Goal: Unclear: Browse casually

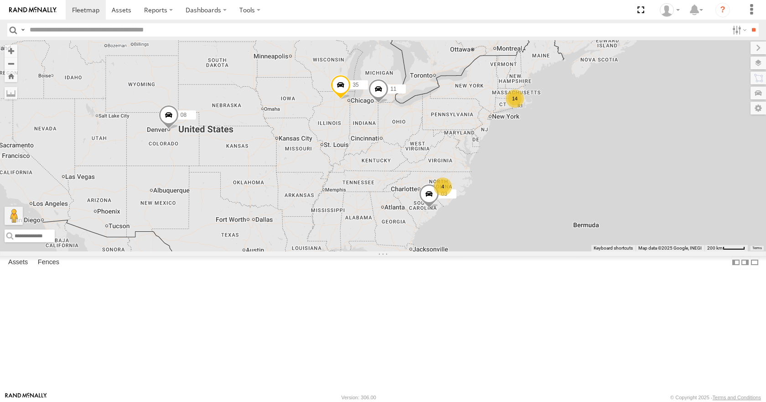
drag, startPoint x: 576, startPoint y: 190, endPoint x: 535, endPoint y: 195, distance: 40.4
click at [535, 195] on div "14 35 4 08 11 03" at bounding box center [383, 145] width 766 height 211
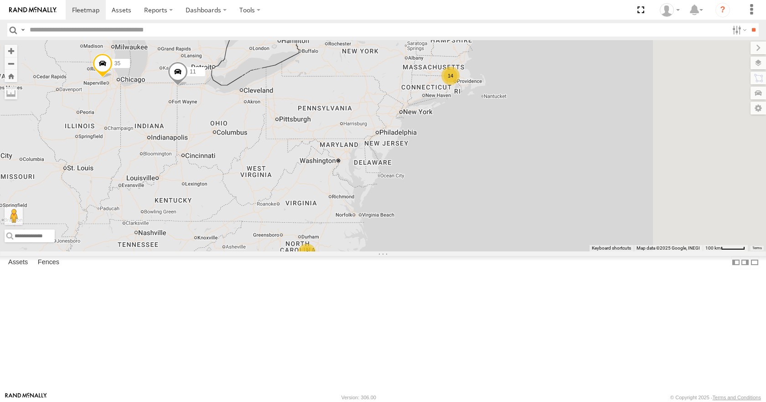
drag, startPoint x: 517, startPoint y: 231, endPoint x: 459, endPoint y: 194, distance: 68.5
click at [459, 194] on div "35 08 11 03 14 4" at bounding box center [383, 145] width 766 height 211
click at [481, 165] on div "35 08 11 03 14 4" at bounding box center [383, 145] width 766 height 211
click at [484, 136] on div "35 08 11 03 14 4" at bounding box center [383, 145] width 766 height 211
click at [480, 108] on div "35 08 11 03 14 4" at bounding box center [383, 145] width 766 height 211
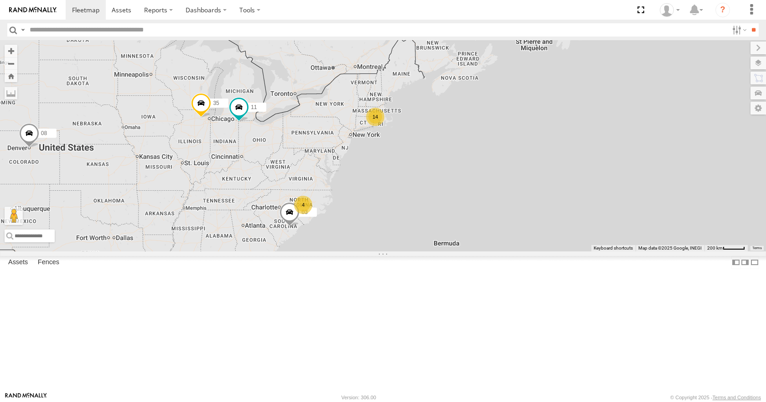
drag, startPoint x: 599, startPoint y: 184, endPoint x: 414, endPoint y: 210, distance: 187.4
click at [414, 210] on div "35 11 03 14 4 08" at bounding box center [383, 145] width 766 height 211
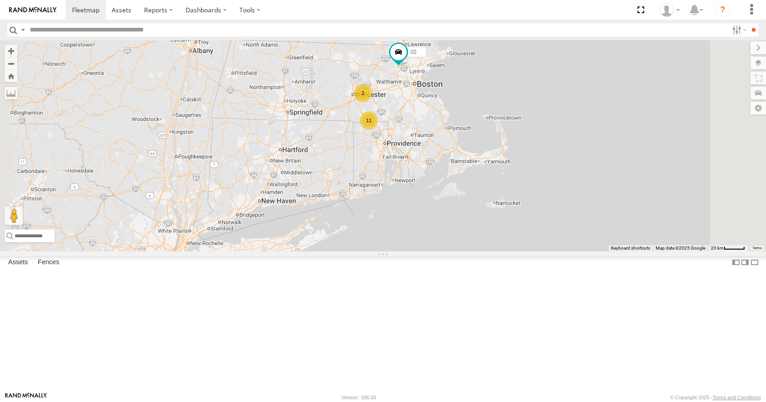
drag, startPoint x: 499, startPoint y: 125, endPoint x: 499, endPoint y: 163, distance: 38.3
click at [499, 163] on div "35 11 03 08 02 11 2" at bounding box center [383, 145] width 766 height 211
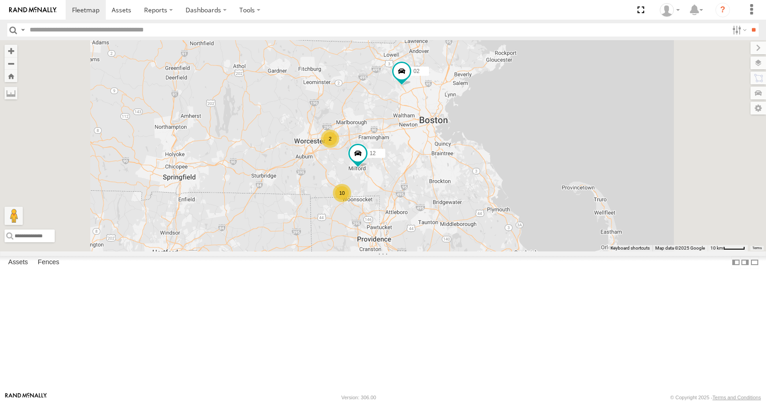
drag, startPoint x: 493, startPoint y: 141, endPoint x: 482, endPoint y: 186, distance: 46.6
click at [482, 186] on div "35 11 03 08 02 10 12 2" at bounding box center [383, 145] width 766 height 211
drag, startPoint x: 494, startPoint y: 127, endPoint x: 490, endPoint y: 143, distance: 16.2
click at [490, 143] on div "35 11 03 08 02 10 12 2" at bounding box center [383, 145] width 766 height 211
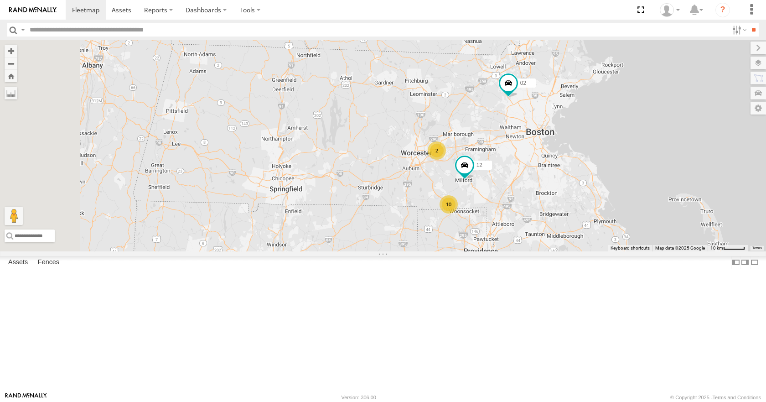
drag, startPoint x: 344, startPoint y: 210, endPoint x: 458, endPoint y: 212, distance: 113.6
click at [458, 212] on div "35 11 03 08 02 10 12 2" at bounding box center [383, 145] width 766 height 211
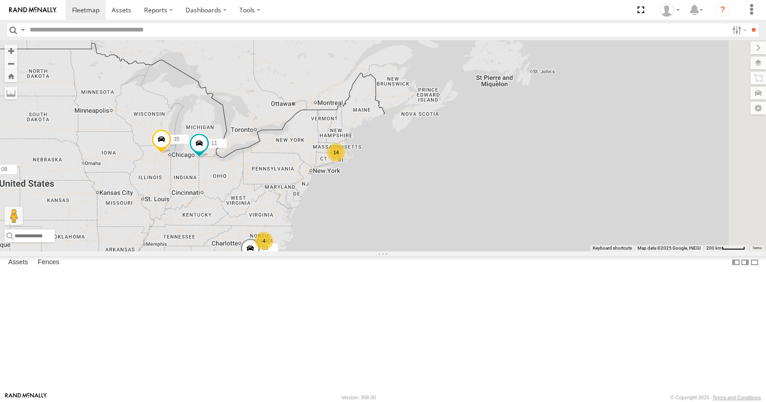
drag, startPoint x: 431, startPoint y: 225, endPoint x: 415, endPoint y: 218, distance: 17.6
click at [415, 218] on div "35 11 03 08 14 4" at bounding box center [383, 145] width 766 height 211
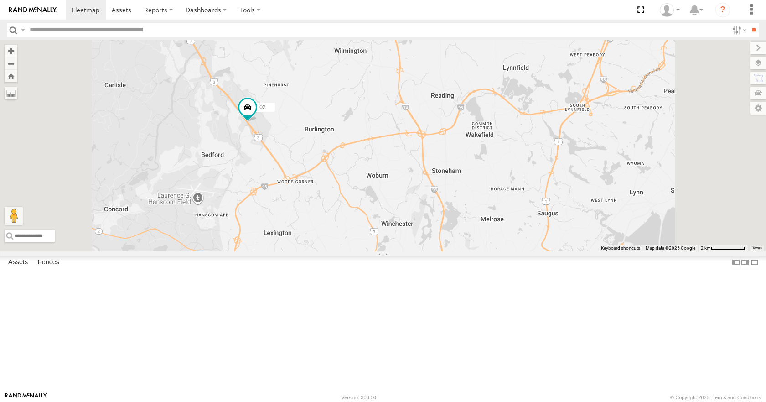
drag, startPoint x: 336, startPoint y: 191, endPoint x: 378, endPoint y: 191, distance: 42.0
click at [378, 191] on div "35 11 03 08 02 12 05" at bounding box center [383, 145] width 766 height 211
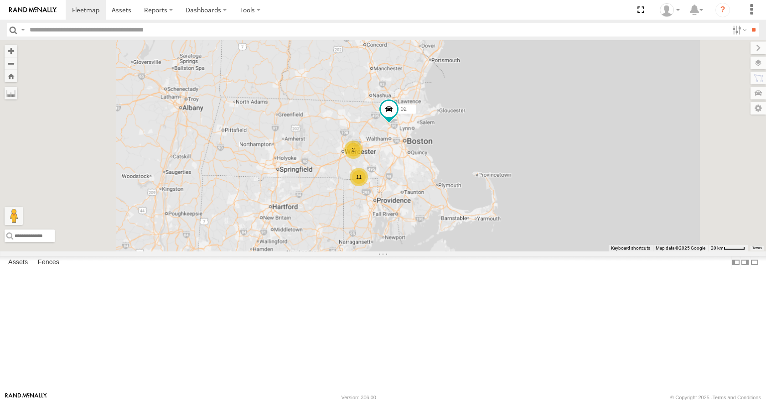
drag, startPoint x: 486, startPoint y: 219, endPoint x: 493, endPoint y: 173, distance: 46.6
click at [493, 173] on div "35 08 11 03 02 11 2" at bounding box center [383, 145] width 766 height 211
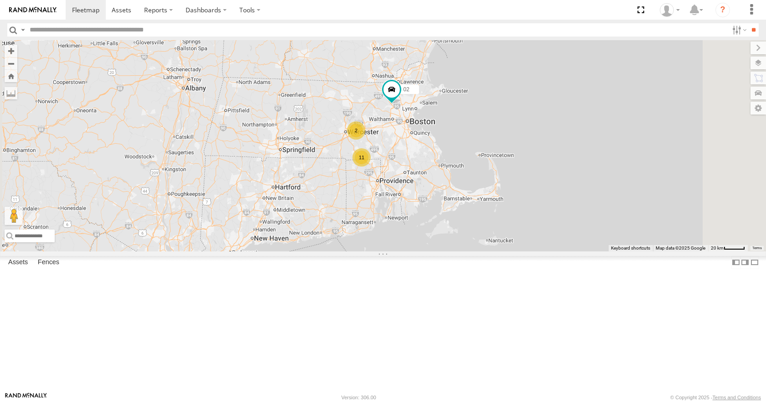
click at [561, 145] on div "35 08 11 03 02 11 2" at bounding box center [383, 145] width 766 height 211
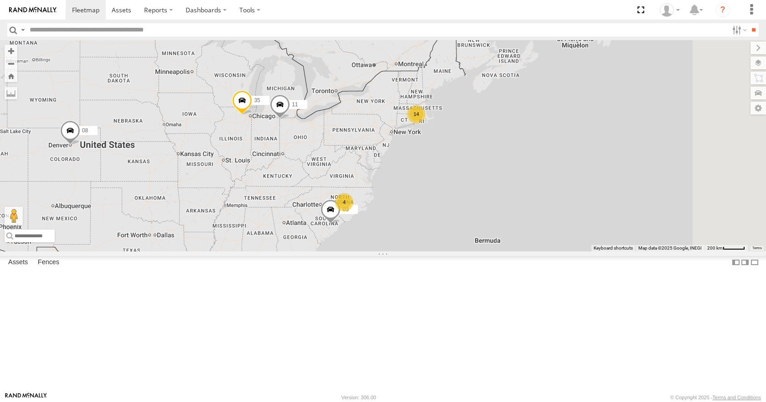
drag, startPoint x: 572, startPoint y: 200, endPoint x: 432, endPoint y: 220, distance: 141.9
click at [432, 220] on div "14 35 4 08 11 03" at bounding box center [383, 145] width 766 height 211
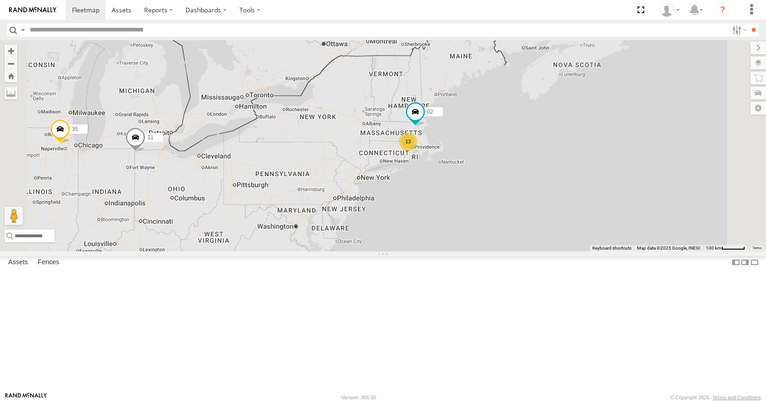
drag, startPoint x: 518, startPoint y: 171, endPoint x: 438, endPoint y: 255, distance: 115.8
click at [438, 251] on div "35 08 11 03 13 4 02" at bounding box center [383, 145] width 766 height 211
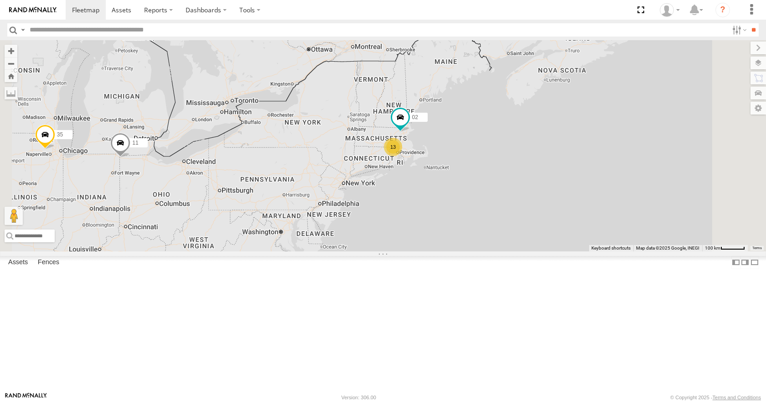
drag, startPoint x: 475, startPoint y: 223, endPoint x: 451, endPoint y: 228, distance: 24.7
click at [451, 228] on div "35 08 11 03 13 4 02" at bounding box center [383, 145] width 766 height 211
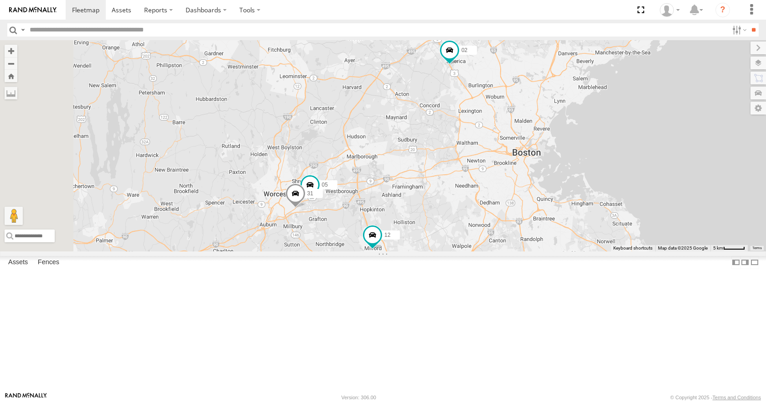
drag, startPoint x: 499, startPoint y: 206, endPoint x: 533, endPoint y: 159, distance: 57.6
click at [533, 159] on div "35 08 11 03 02 12 3 7 05 31" at bounding box center [383, 145] width 766 height 211
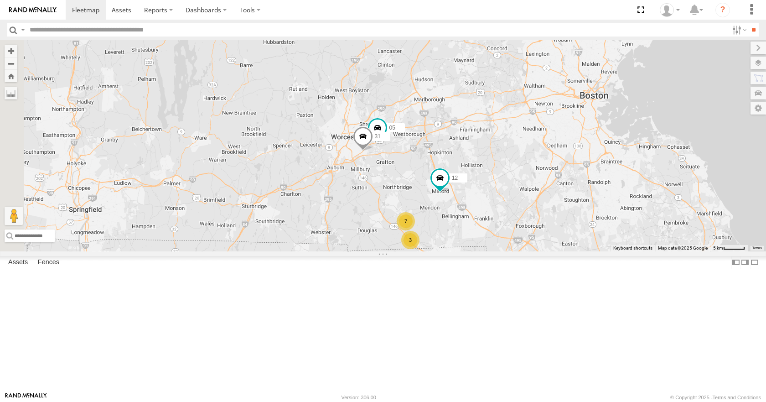
drag, startPoint x: 514, startPoint y: 175, endPoint x: 556, endPoint y: 156, distance: 46.4
click at [556, 156] on div "35 08 11 03 02 12 3 7 05 31" at bounding box center [383, 145] width 766 height 211
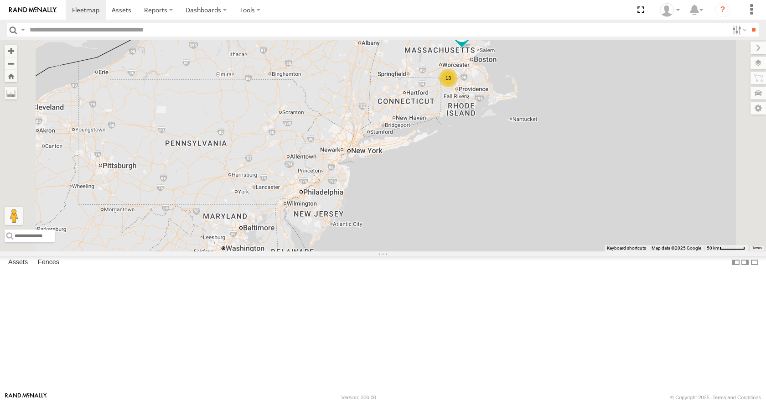
drag, startPoint x: 517, startPoint y: 135, endPoint x: 540, endPoint y: 124, distance: 25.9
click at [540, 124] on div "35 08 11 03 02 13" at bounding box center [383, 145] width 766 height 211
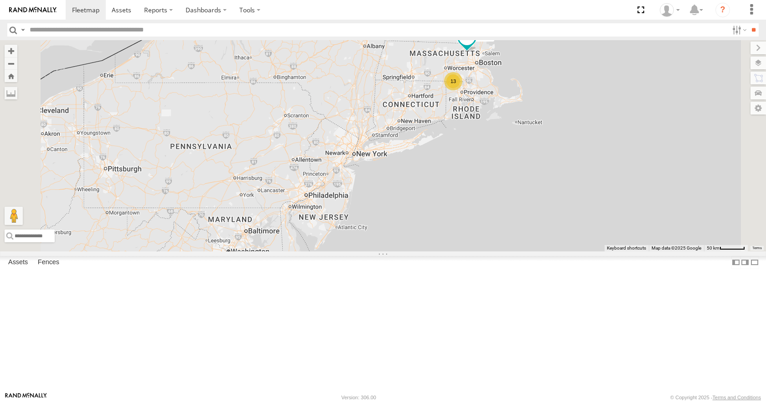
drag, startPoint x: 547, startPoint y: 118, endPoint x: 553, endPoint y: 122, distance: 7.0
click at [553, 122] on div "35 08 11 03 02 13" at bounding box center [383, 145] width 766 height 211
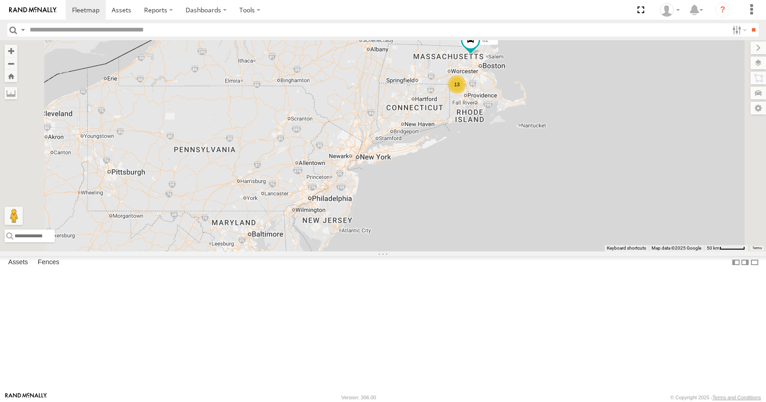
drag, startPoint x: 559, startPoint y: 123, endPoint x: 564, endPoint y: 128, distance: 6.8
click at [564, 128] on div "35 08 11 03 02 13" at bounding box center [383, 145] width 766 height 211
